Goal: Information Seeking & Learning: Find specific fact

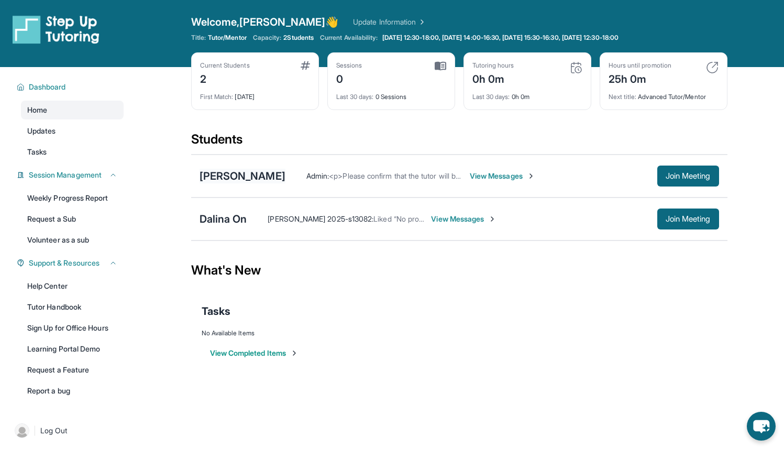
click at [244, 176] on div "[PERSON_NAME]" at bounding box center [243, 176] width 86 height 15
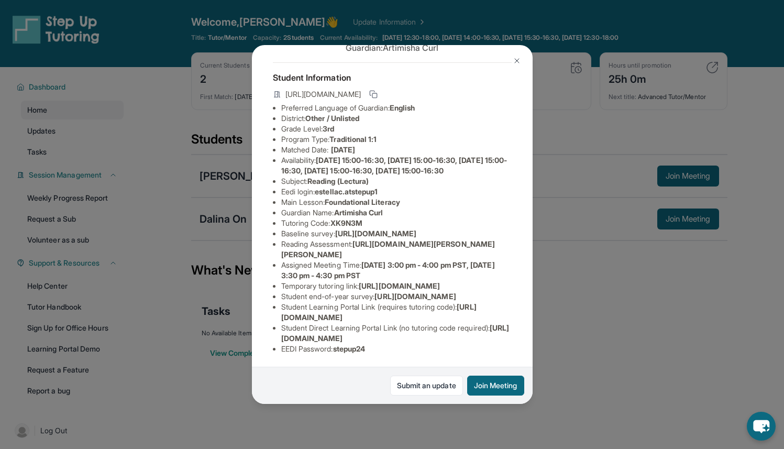
scroll to position [171, 0]
drag, startPoint x: 367, startPoint y: 192, endPoint x: 482, endPoint y: 196, distance: 114.8
click at [482, 260] on li "Assigned Meeting Time : [DATE] 3:00 pm - 4:00 pm PST, [DATE] 3:30 pm - 4:30 pm …" at bounding box center [396, 270] width 231 height 21
click at [447, 281] on li "Temporary tutoring link : [URL][DOMAIN_NAME]" at bounding box center [396, 286] width 231 height 10
drag, startPoint x: 368, startPoint y: 194, endPoint x: 412, endPoint y: 205, distance: 45.4
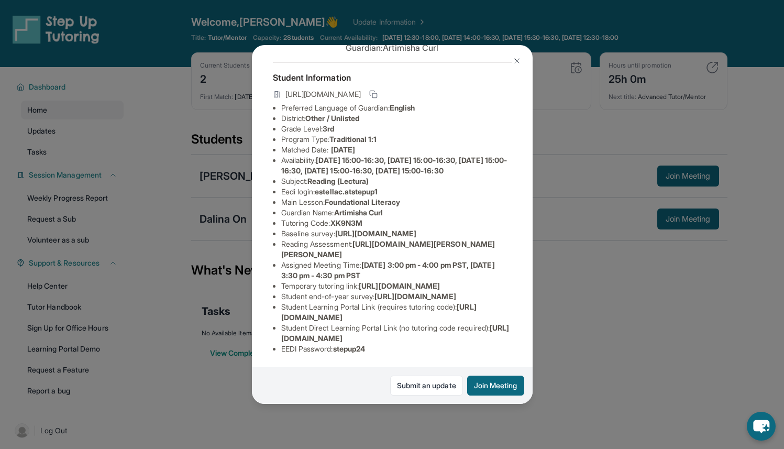
click at [412, 260] on li "Assigned Meeting Time : [DATE] 3:00 pm - 4:00 pm PST, [DATE] 3:30 pm - 4:30 pm …" at bounding box center [396, 270] width 231 height 21
click at [366, 260] on li "Assigned Meeting Time : [DATE] 3:00 pm - 4:00 pm PST, [DATE] 3:30 pm - 4:30 pm …" at bounding box center [396, 270] width 231 height 21
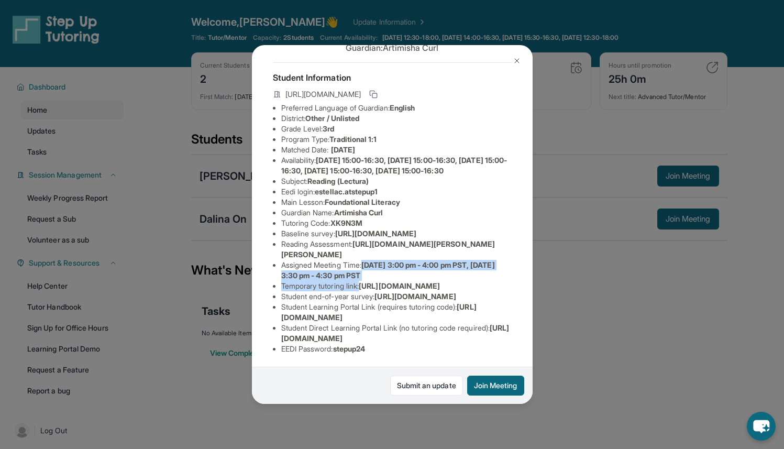
drag, startPoint x: 364, startPoint y: 193, endPoint x: 396, endPoint y: 220, distance: 41.7
click at [396, 220] on ul "Preferred Language of Guardian: English District: Other / Unlisted Grade Level:…" at bounding box center [392, 229] width 239 height 252
click at [396, 281] on li "Temporary tutoring link : [URL][DOMAIN_NAME]" at bounding box center [396, 286] width 231 height 10
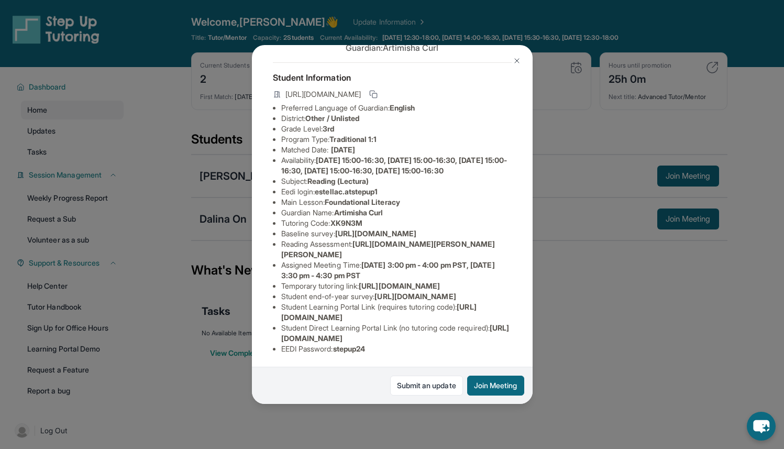
scroll to position [74, 1]
click at [516, 61] on img at bounding box center [517, 61] width 8 height 8
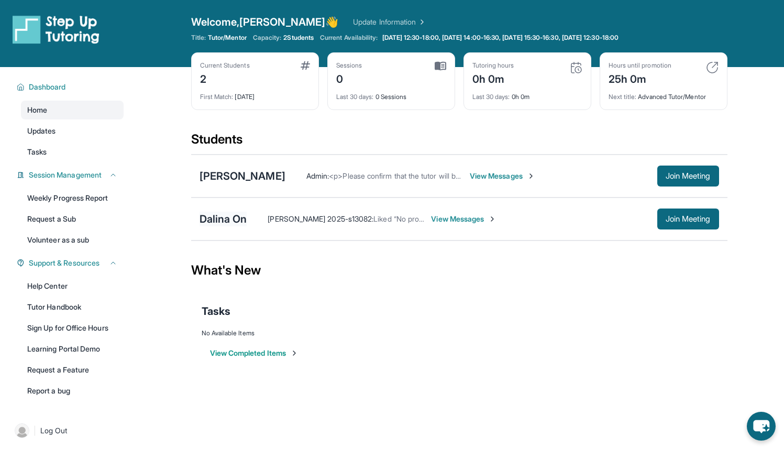
click at [223, 223] on div "Dalina On" at bounding box center [224, 219] width 48 height 15
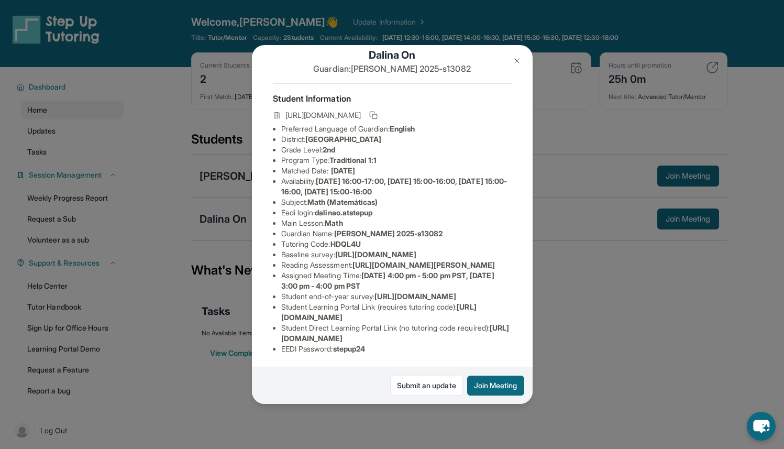
scroll to position [110, 0]
click at [519, 61] on img at bounding box center [517, 61] width 8 height 8
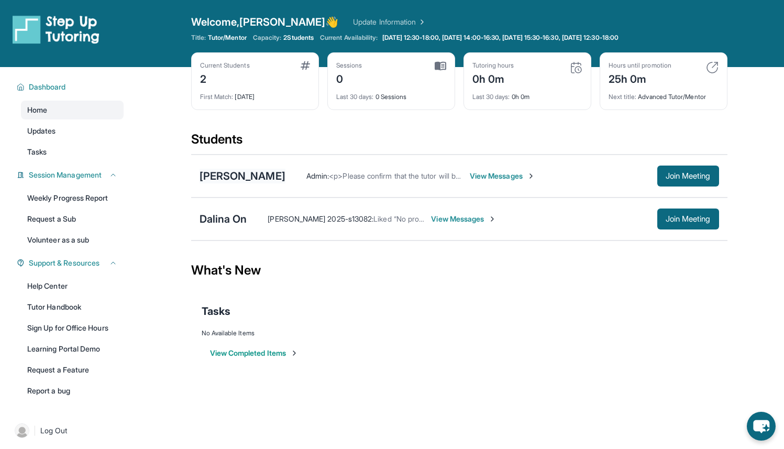
click at [260, 179] on div "[PERSON_NAME]" at bounding box center [243, 176] width 86 height 15
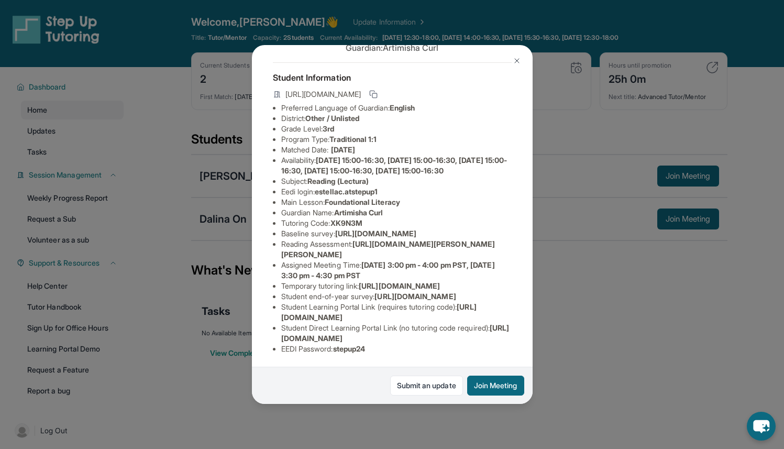
scroll to position [162, 0]
click at [515, 62] on img at bounding box center [517, 61] width 8 height 8
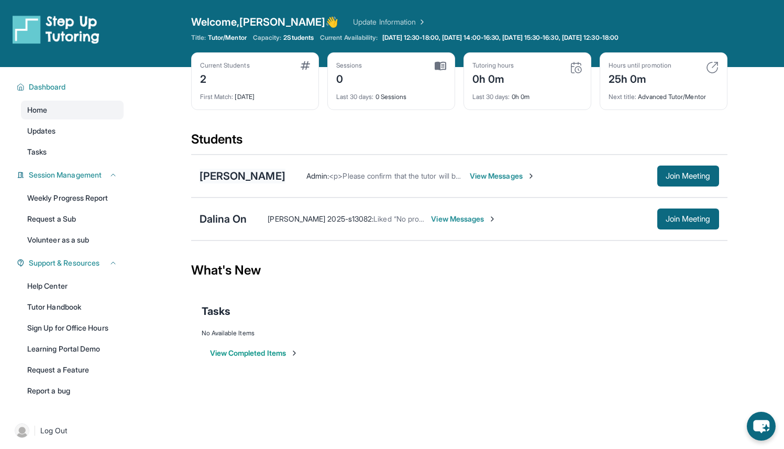
click at [244, 178] on div "[PERSON_NAME]" at bounding box center [243, 176] width 86 height 15
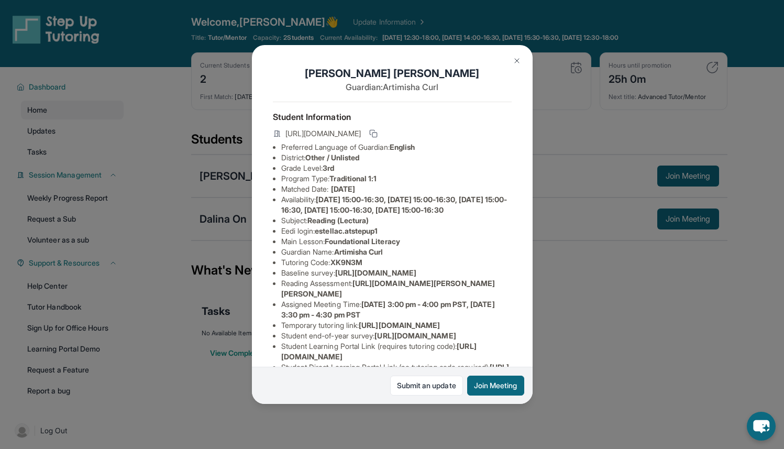
click at [329, 225] on span "Reading (Lectura)" at bounding box center [338, 220] width 61 height 9
copy span "Reading"
click at [356, 69] on h1 "Estella Curl-Brooks" at bounding box center [392, 73] width 239 height 15
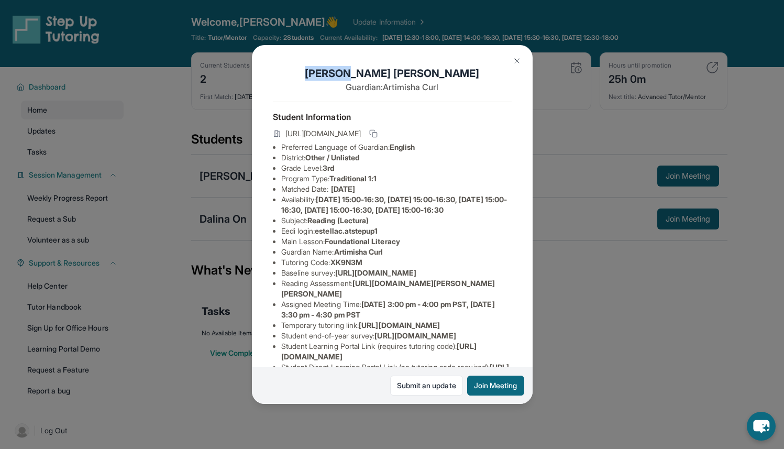
copy h1 "Estella"
click at [518, 57] on img at bounding box center [517, 61] width 8 height 8
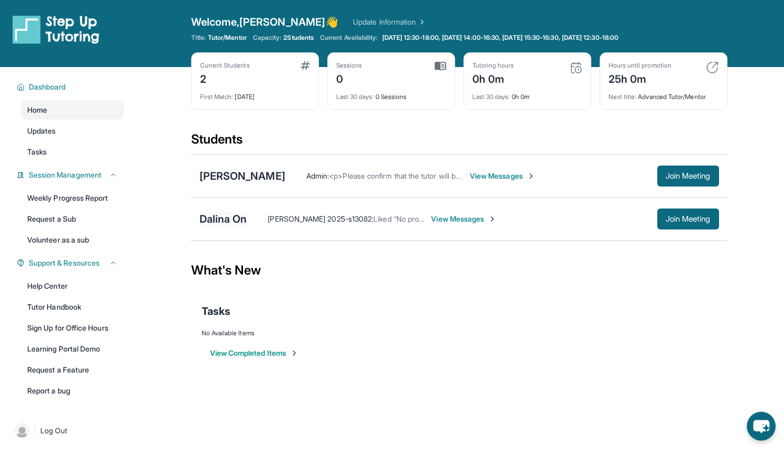
click at [226, 216] on div "Dalina On" at bounding box center [224, 219] width 48 height 15
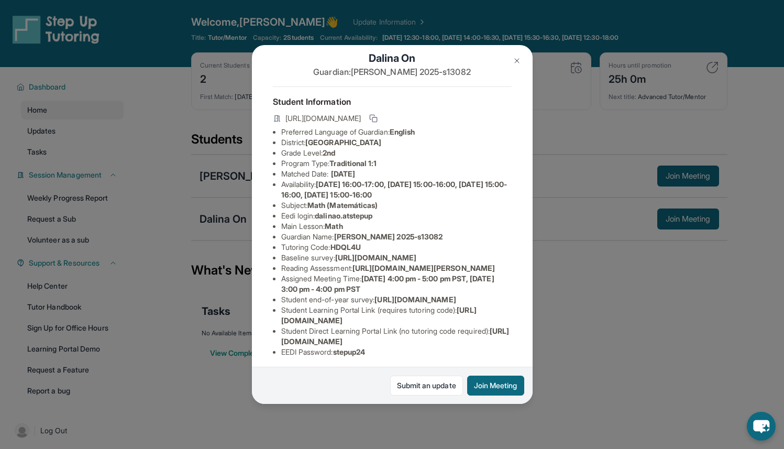
scroll to position [19, 0]
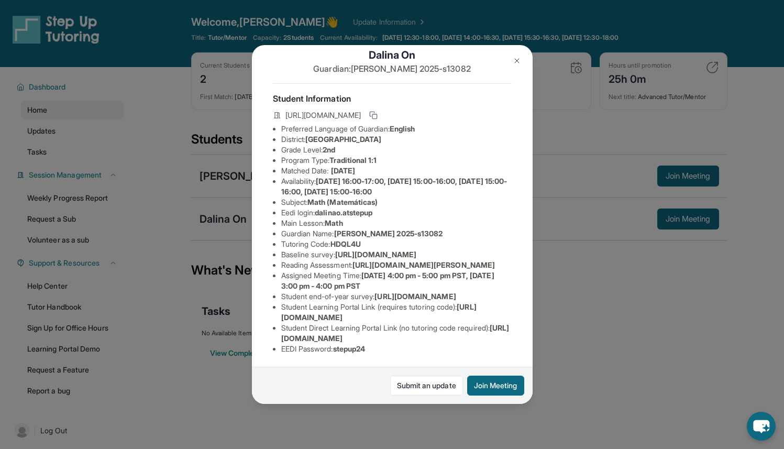
click at [339, 227] on span "Math" at bounding box center [334, 223] width 18 height 9
